Goal: Transaction & Acquisition: Purchase product/service

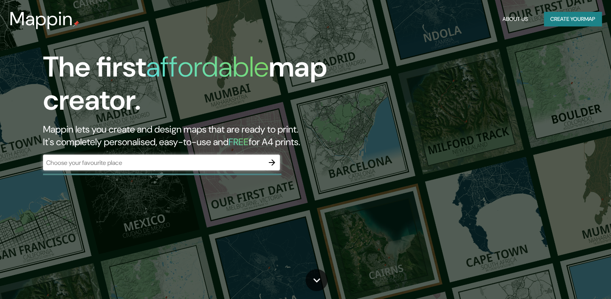
click at [159, 158] on div "​" at bounding box center [161, 163] width 237 height 16
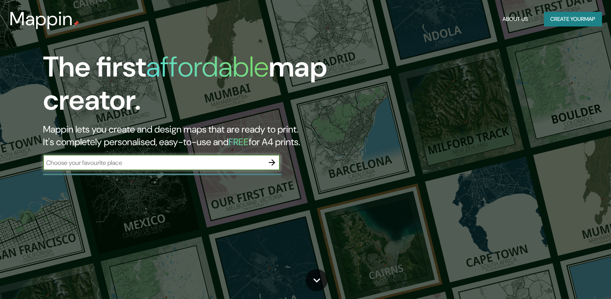
click at [272, 160] on icon "button" at bounding box center [271, 162] width 9 height 9
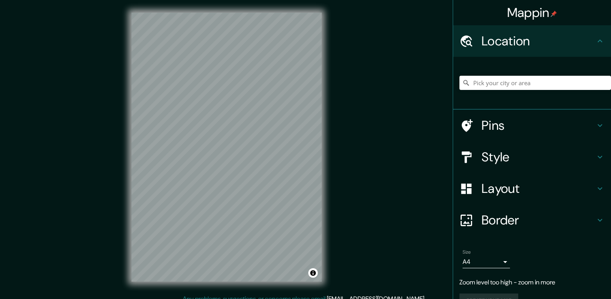
click at [357, 88] on div "Mappin Location Pins Style Layout Border Choose a border. Hint : you can make l…" at bounding box center [305, 153] width 611 height 307
click at [96, 216] on div "Mappin Location Pins Style Layout Border Choose a border. Hint : you can make l…" at bounding box center [305, 153] width 611 height 307
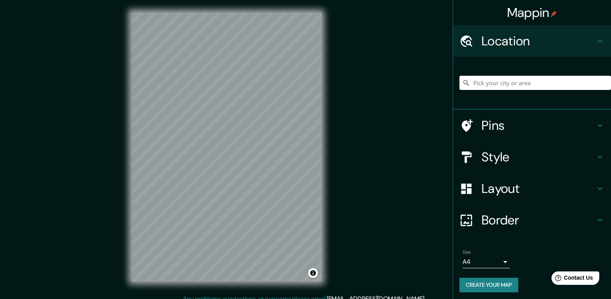
click at [501, 74] on div at bounding box center [536, 82] width 152 height 39
click at [502, 81] on input "Pick your city or area" at bounding box center [536, 83] width 152 height 14
click at [506, 85] on input "Pick your city or area" at bounding box center [536, 83] width 152 height 14
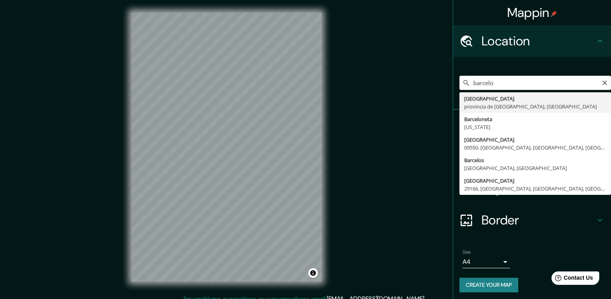
type input "Barcelona, provincia de Barcelona, España"
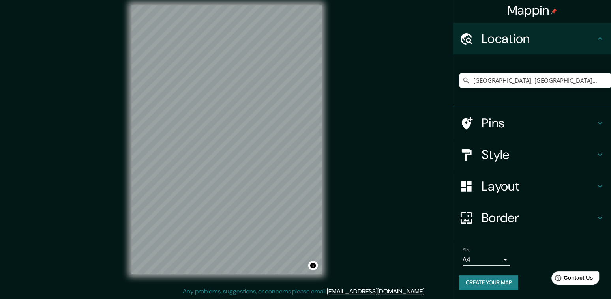
scroll to position [8, 0]
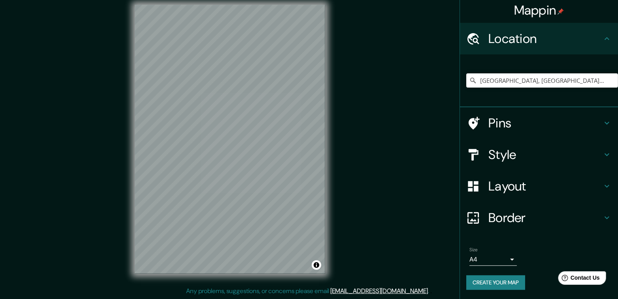
click at [484, 262] on body "Mappin Location Barcelona, provincia de Barcelona, España Pins Style Layout Bor…" at bounding box center [309, 141] width 618 height 299
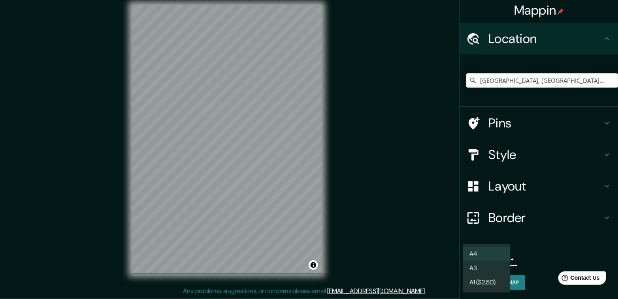
click at [486, 268] on li "A3" at bounding box center [486, 268] width 47 height 14
type input "a4"
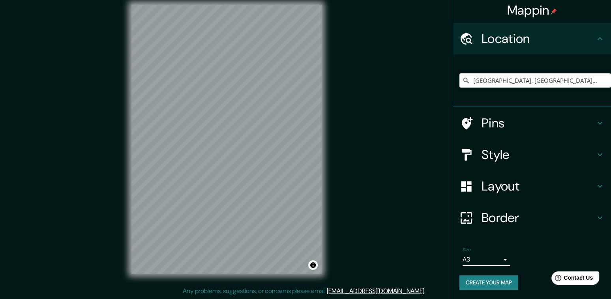
click at [488, 281] on button "Create your map" at bounding box center [489, 283] width 59 height 15
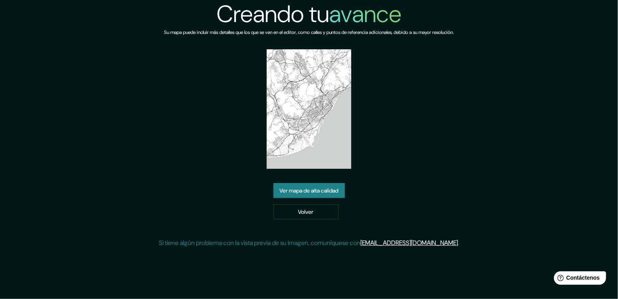
click at [335, 126] on img at bounding box center [309, 109] width 85 height 120
click at [312, 122] on img at bounding box center [309, 109] width 85 height 120
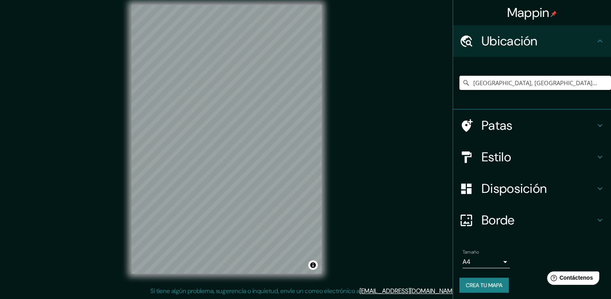
click at [490, 83] on input "[GEOGRAPHIC_DATA], [GEOGRAPHIC_DATA], [GEOGRAPHIC_DATA]" at bounding box center [536, 83] width 152 height 14
click at [595, 81] on input "[GEOGRAPHIC_DATA], [GEOGRAPHIC_DATA], [GEOGRAPHIC_DATA]" at bounding box center [536, 83] width 152 height 14
drag, startPoint x: 585, startPoint y: 84, endPoint x: 562, endPoint y: 81, distance: 23.1
click at [562, 81] on input "[GEOGRAPHIC_DATA], [GEOGRAPHIC_DATA], [GEOGRAPHIC_DATA]" at bounding box center [536, 83] width 152 height 14
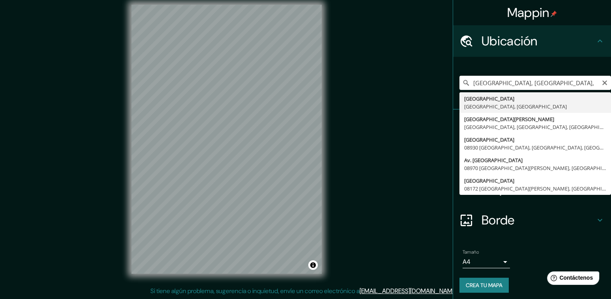
type input "[GEOGRAPHIC_DATA], [GEOGRAPHIC_DATA], [GEOGRAPHIC_DATA]"
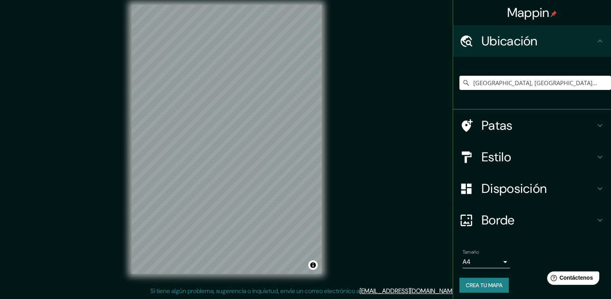
click at [246, 158] on div "Mappin Ubicación Barcelona, provincia de Barcelona, España Patas Estilo Disposi…" at bounding box center [305, 145] width 611 height 307
drag, startPoint x: 330, startPoint y: 121, endPoint x: 131, endPoint y: 196, distance: 213.1
click at [130, 195] on div "© Mapbox © OpenStreetMap Mejorar este mapa" at bounding box center [227, 139] width 216 height 295
click at [386, 175] on div "Mappin Ubicación Barcelona, provincia de Barcelona, España Patas Estilo Disposi…" at bounding box center [305, 145] width 611 height 307
click at [200, 170] on div "Mappin Ubicación Barcelona, provincia de Barcelona, España Patas Estilo Disposi…" at bounding box center [305, 145] width 611 height 307
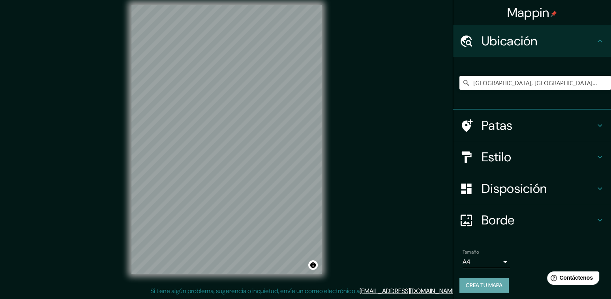
click at [477, 287] on font "Crea tu mapa" at bounding box center [484, 285] width 37 height 7
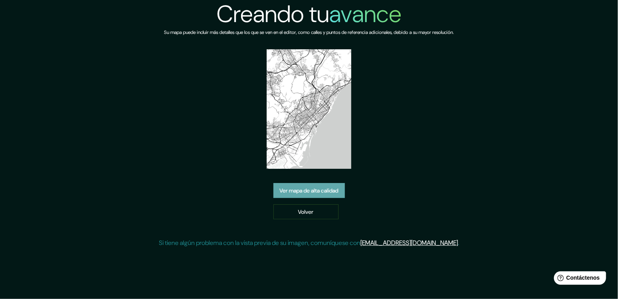
click at [314, 189] on font "Ver mapa de alta calidad" at bounding box center [309, 190] width 59 height 7
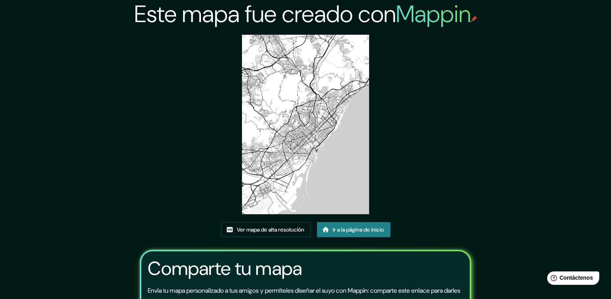
click at [351, 118] on img at bounding box center [305, 125] width 127 height 180
drag, startPoint x: 349, startPoint y: 132, endPoint x: 359, endPoint y: 203, distance: 72.6
click at [349, 132] on img at bounding box center [305, 125] width 127 height 180
click at [259, 231] on font "Ver mapa de alta resolución" at bounding box center [271, 229] width 68 height 7
